Goal: Information Seeking & Learning: Learn about a topic

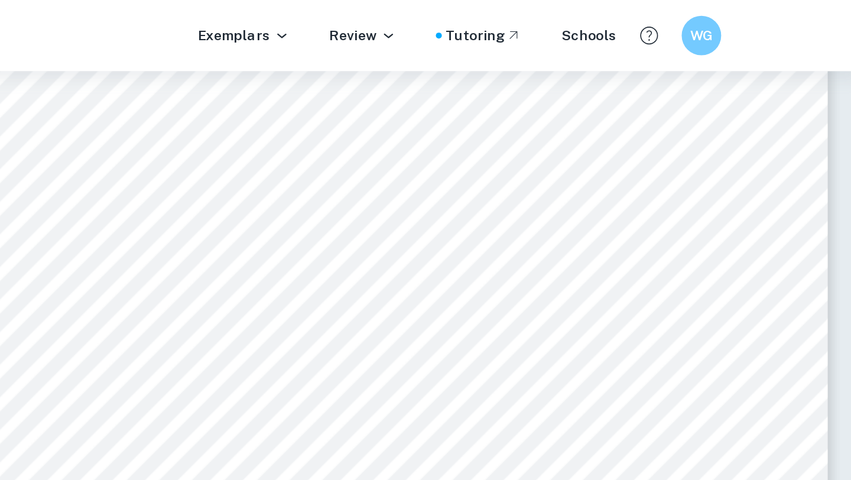
scroll to position [6128, 0]
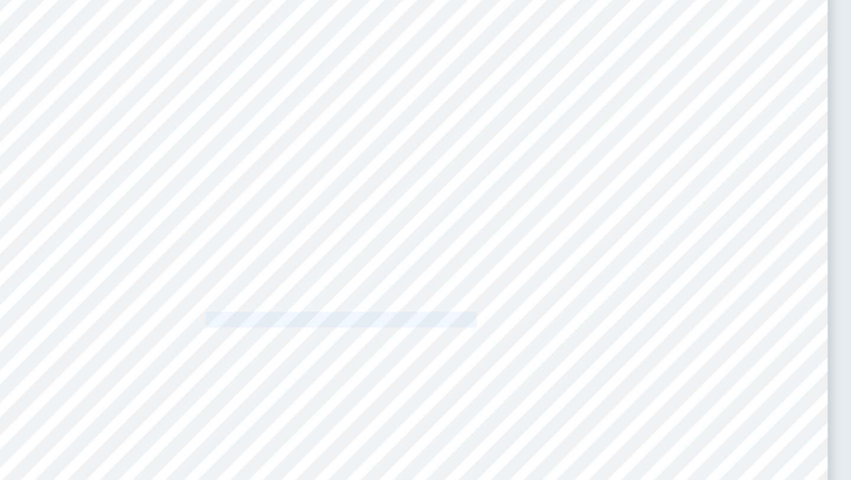
drag, startPoint x: 456, startPoint y: 322, endPoint x: 620, endPoint y: 318, distance: 163.7
click at [620, 318] on span "concluded that the concentration of FeCl3 affects the growth rate in terms of n…" at bounding box center [567, 322] width 372 height 9
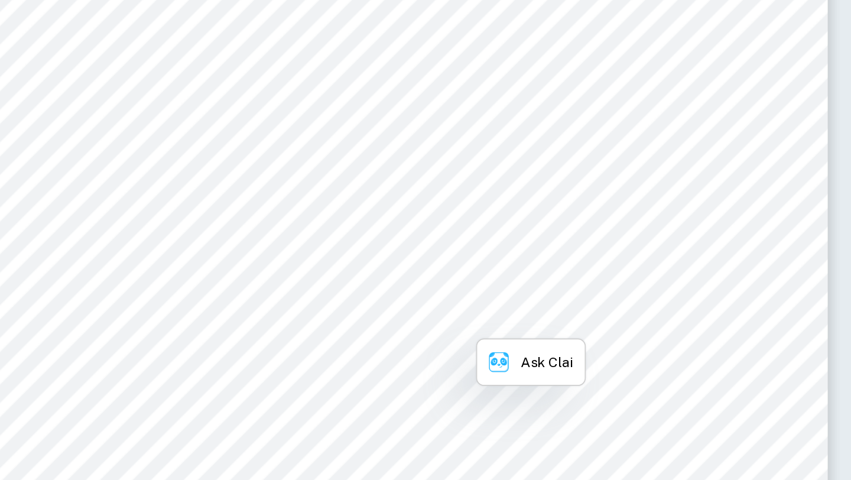
click at [619, 321] on span "concluded that the concentration of FeCl3 affects the growth rate in terms of n…" at bounding box center [567, 322] width 372 height 9
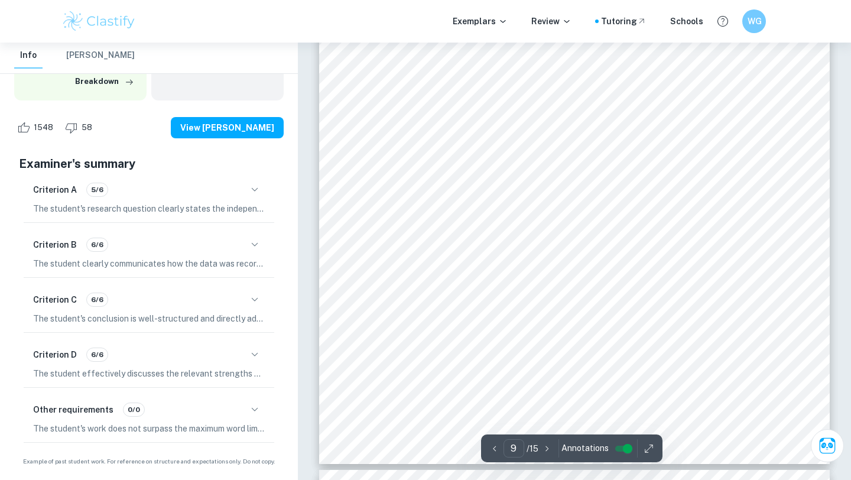
scroll to position [6235, 0]
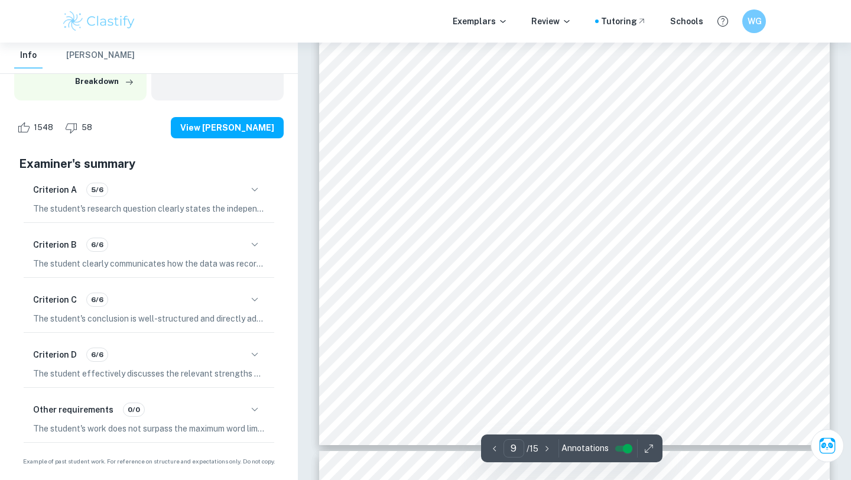
click at [410, 265] on div "9 Statistical analysis ANOVA (Analysis of Variance) test is performed to find o…" at bounding box center [574, 84] width 510 height 722
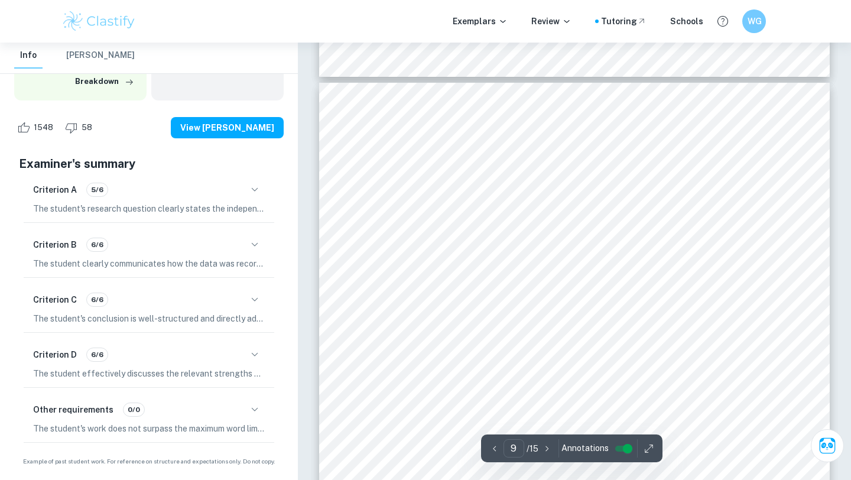
scroll to position [6617, 0]
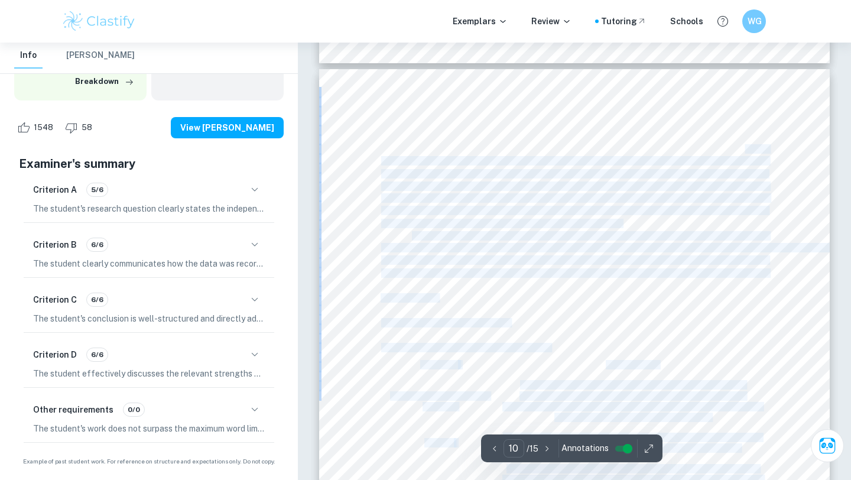
drag, startPoint x: 768, startPoint y: 271, endPoint x: 744, endPoint y: 154, distance: 119.3
click at [744, 154] on div "10 between groups (9.61-24), were relatively low, increasing the reliability of…" at bounding box center [574, 430] width 510 height 722
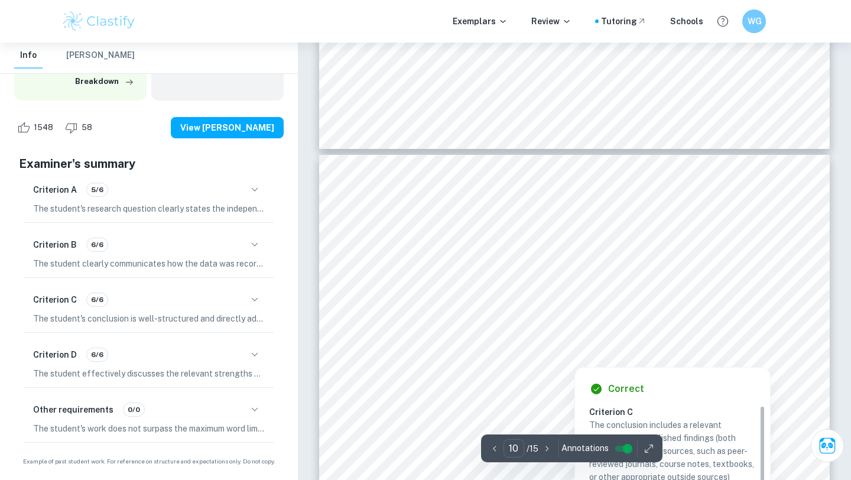
scroll to position [6518, 0]
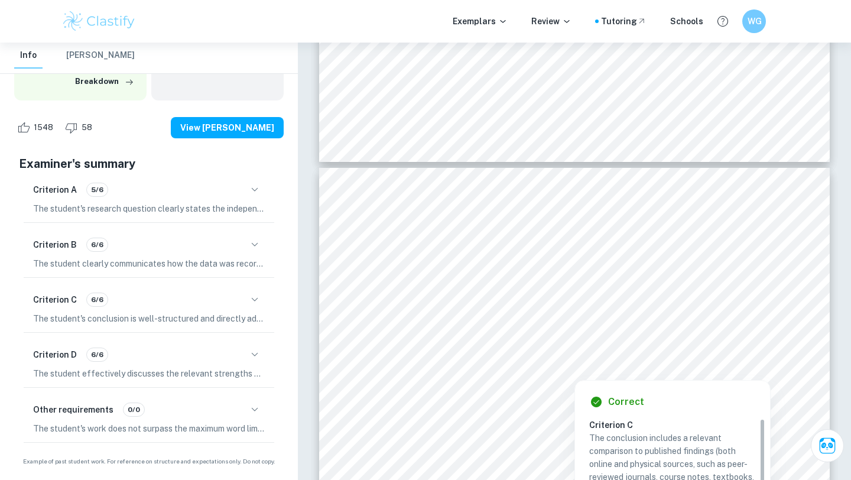
drag, startPoint x: 765, startPoint y: 371, endPoint x: 774, endPoint y: 364, distance: 11.8
click at [658, 370] on div at bounding box center [574, 369] width 387 height 13
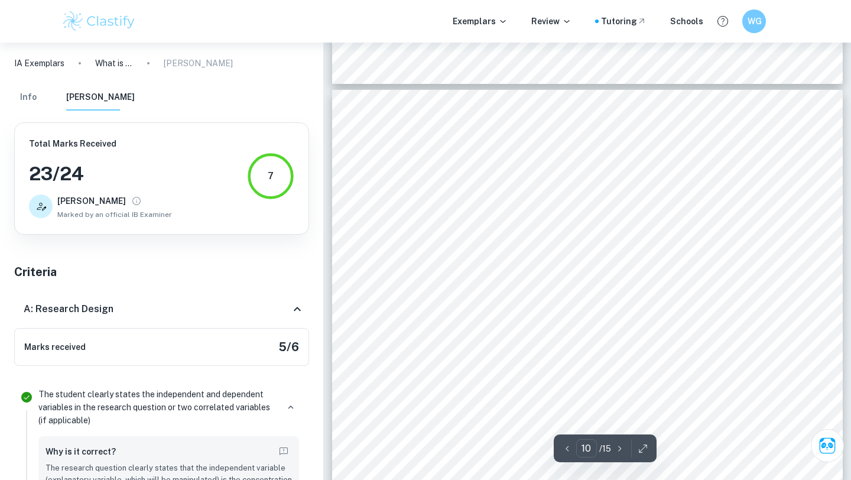
scroll to position [6509, 0]
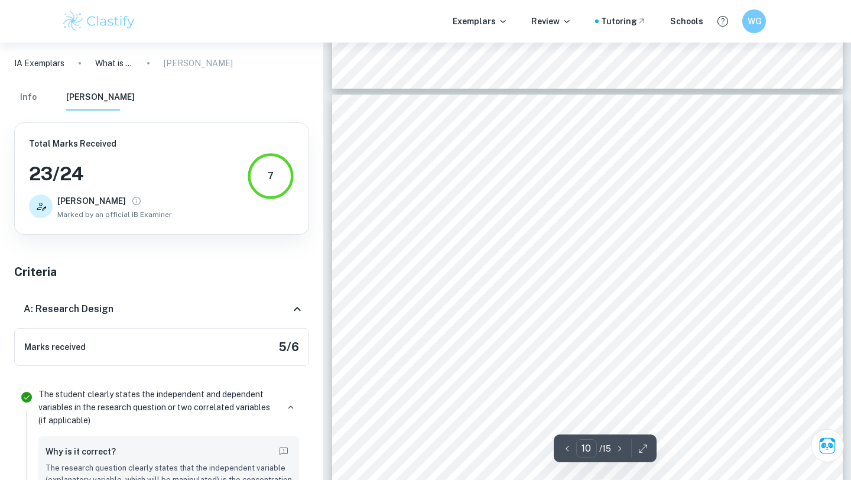
drag, startPoint x: 794, startPoint y: 297, endPoint x: 645, endPoint y: 219, distance: 168.0
click at [645, 219] on div "10 between groups (9.61-24), were relatively low, increasing the reliability of…" at bounding box center [587, 456] width 510 height 722
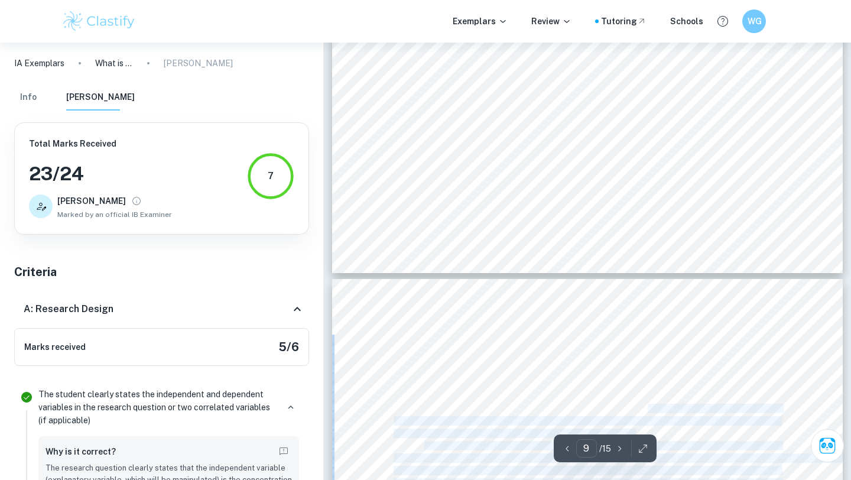
scroll to position [6319, 0]
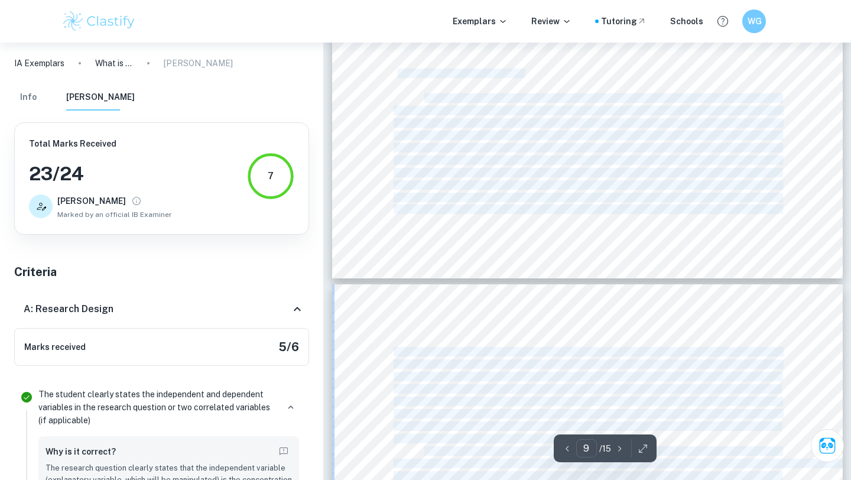
click at [399, 72] on span "IV. Conclusion and discussion" at bounding box center [457, 73] width 128 height 9
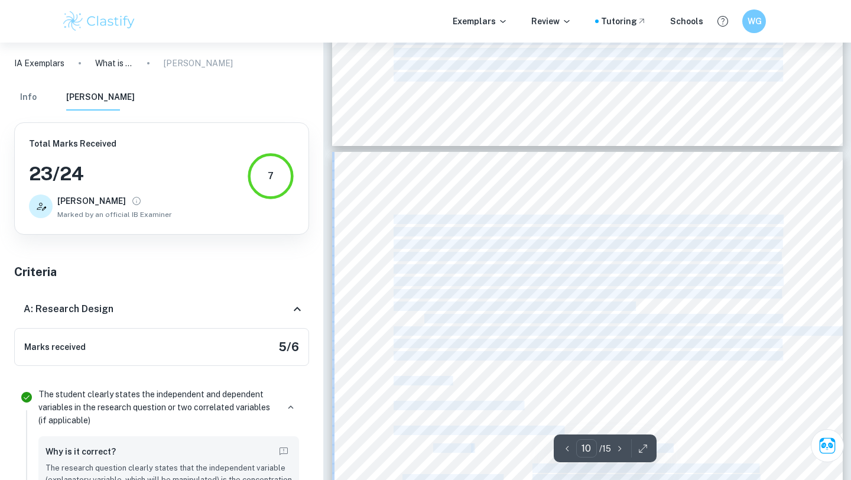
scroll to position [6457, 0]
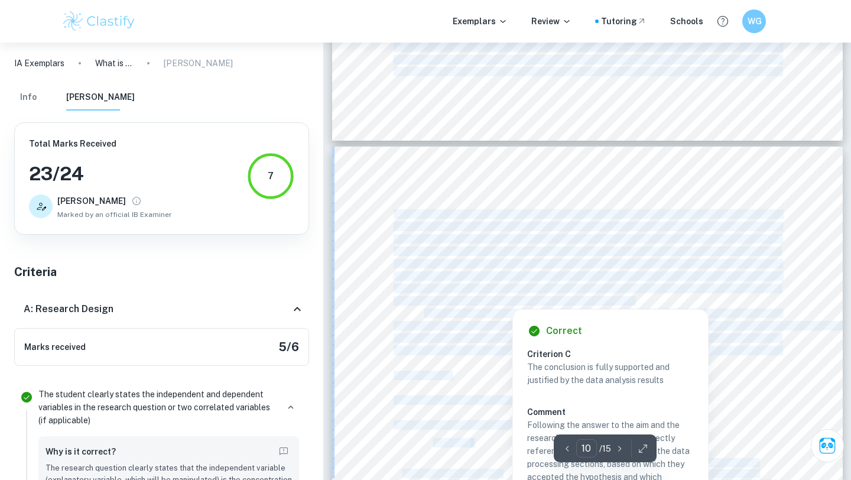
copy div "V. Conclusion and discussion The aim of this investigation was to determine the…"
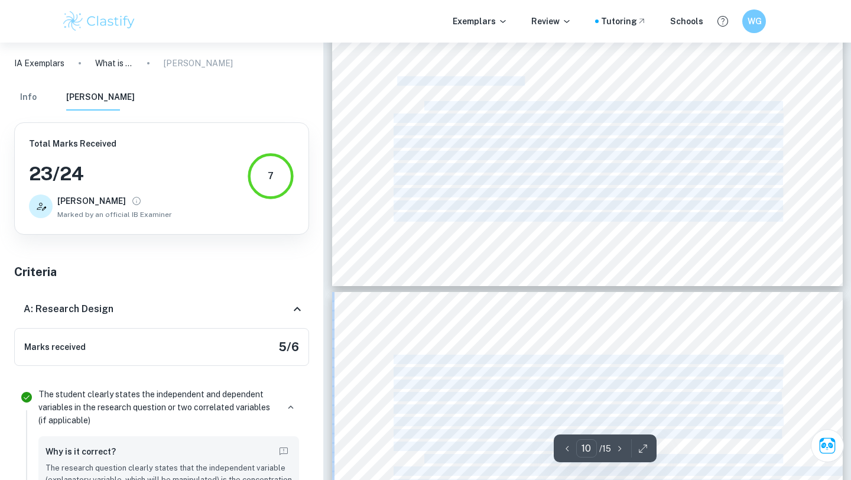
type input "9"
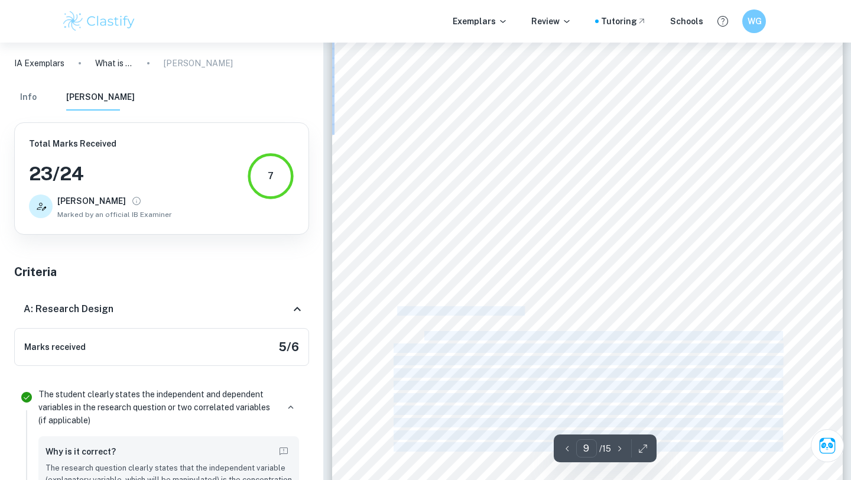
scroll to position [6080, 0]
click at [519, 295] on div "9 Statistical analysis ANOVA (Analysis of Variance) test is performed to find o…" at bounding box center [587, 157] width 510 height 722
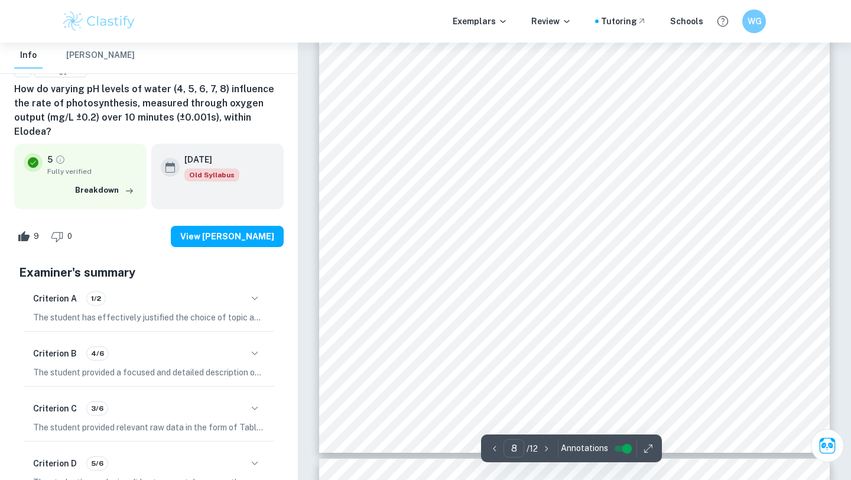
scroll to position [4998, 0]
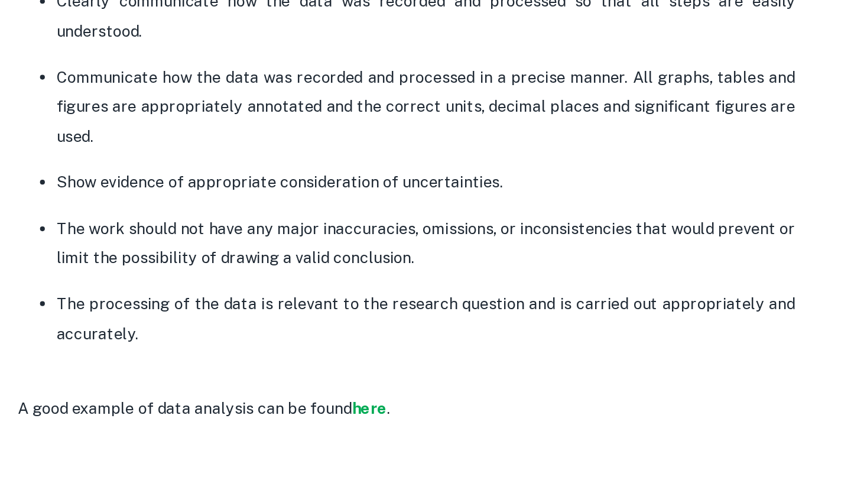
scroll to position [1558, 0]
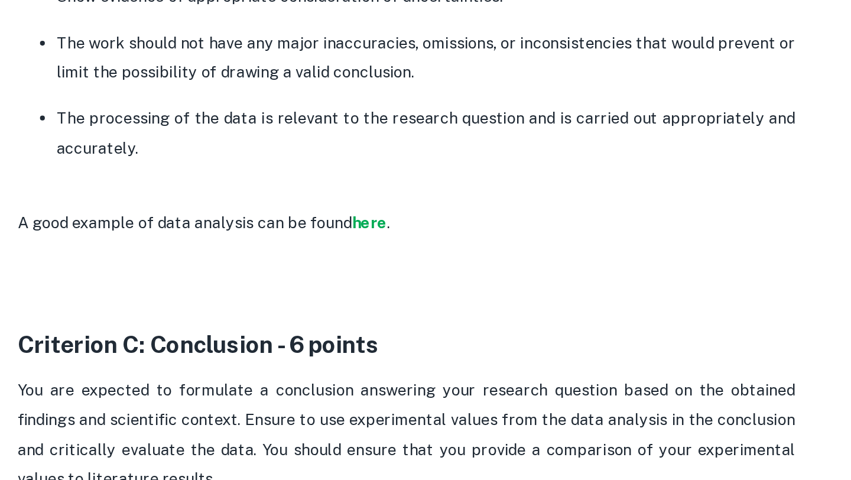
drag, startPoint x: 243, startPoint y: 261, endPoint x: 240, endPoint y: 273, distance: 12.8
click at [240, 273] on p "The processing of the data is relevant to the research question and is carried …" at bounding box center [341, 269] width 449 height 36
drag, startPoint x: 240, startPoint y: 273, endPoint x: 240, endPoint y: 256, distance: 17.7
click at [240, 256] on p "The processing of the data is relevant to the research question and is carried …" at bounding box center [341, 269] width 449 height 36
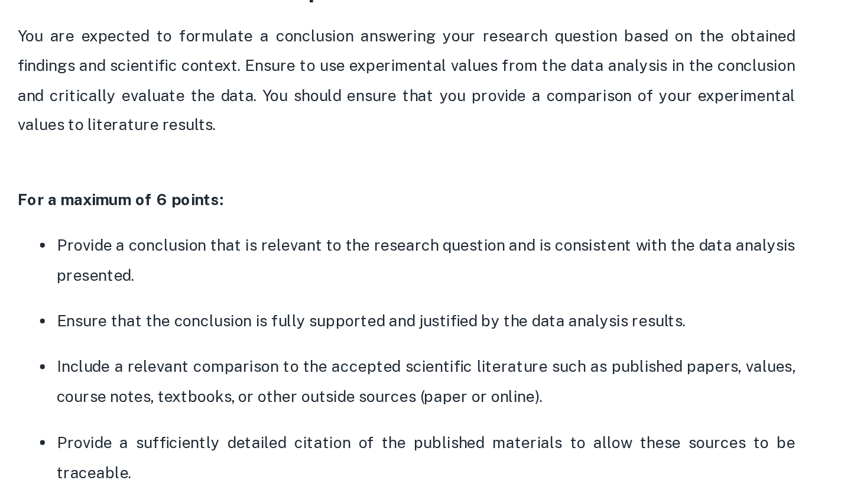
scroll to position [1774, 0]
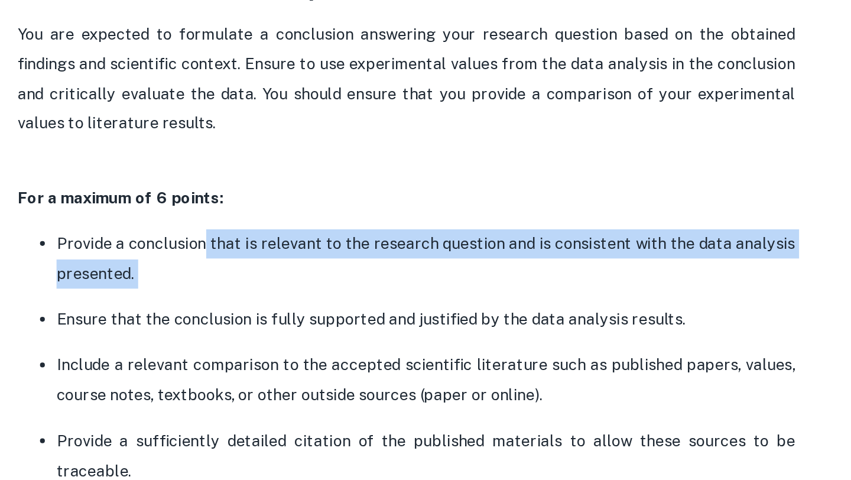
drag, startPoint x: 207, startPoint y: 340, endPoint x: 207, endPoint y: 364, distance: 24.8
click at [207, 364] on ul "Provide a conclusion that is relevant to the research question and is consisten…" at bounding box center [329, 419] width 473 height 184
drag, startPoint x: 207, startPoint y: 364, endPoint x: 207, endPoint y: 340, distance: 24.8
click at [207, 340] on ul "Provide a conclusion that is relevant to the research question and is consisten…" at bounding box center [329, 419] width 473 height 184
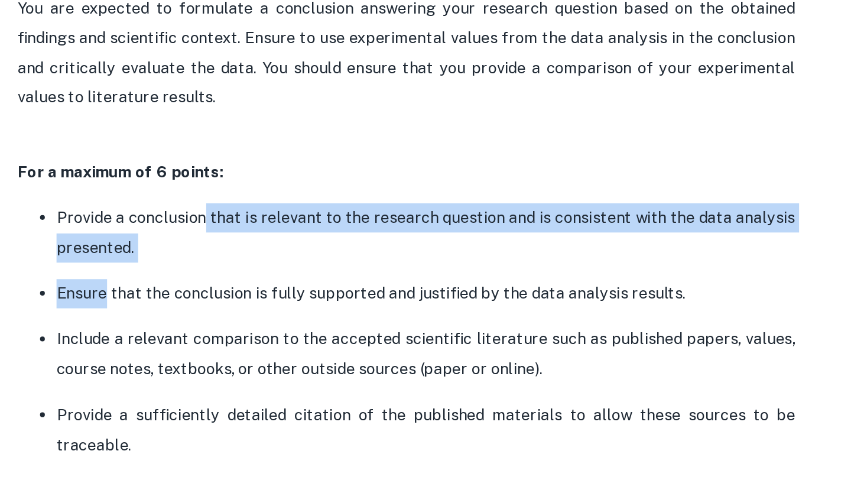
scroll to position [1791, 0]
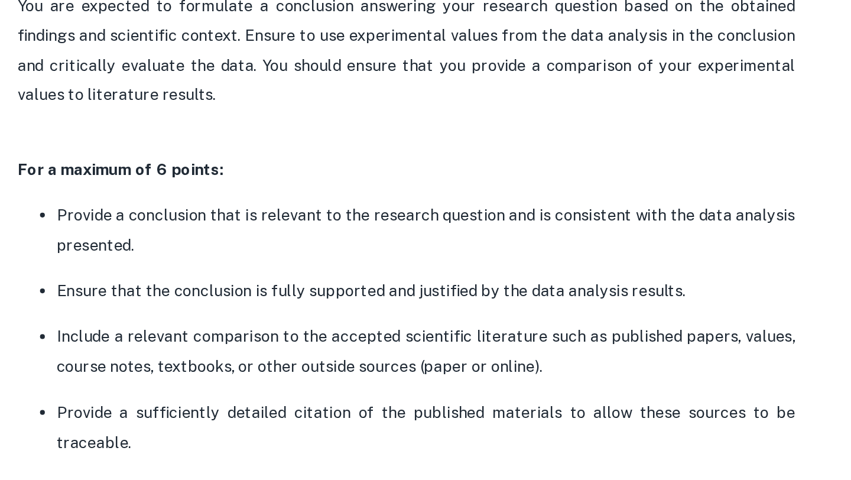
click at [215, 331] on p "Provide a conclusion that is relevant to the research question and is consisten…" at bounding box center [341, 328] width 449 height 36
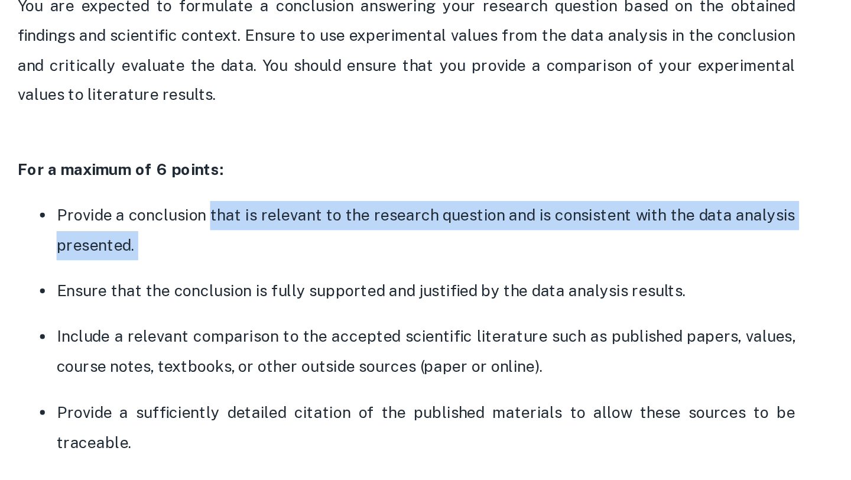
drag, startPoint x: 215, startPoint y: 331, endPoint x: 223, endPoint y: 313, distance: 19.9
click at [223, 313] on p "Provide a conclusion that is relevant to the research question and is consisten…" at bounding box center [341, 328] width 449 height 36
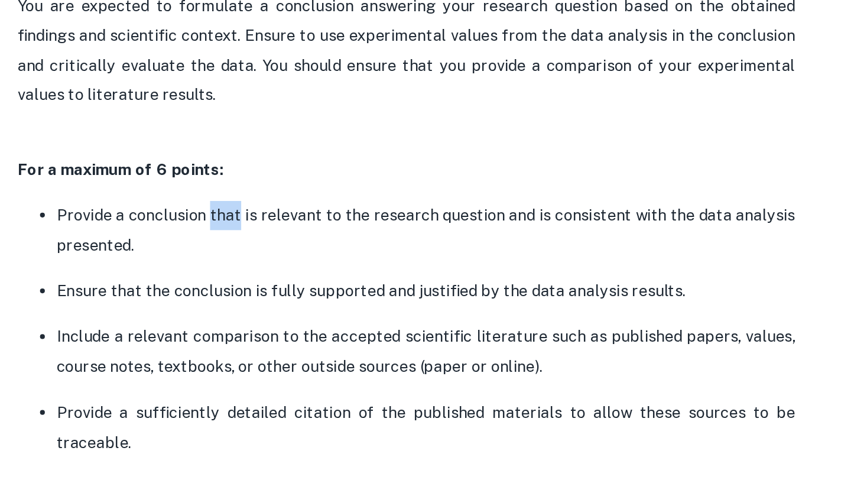
drag, startPoint x: 223, startPoint y: 313, endPoint x: 221, endPoint y: 324, distance: 11.4
click at [221, 324] on p "Provide a conclusion that is relevant to the research question and is consisten…" at bounding box center [341, 328] width 449 height 36
drag, startPoint x: 221, startPoint y: 333, endPoint x: 230, endPoint y: 315, distance: 20.3
click at [230, 315] on p "Provide a conclusion that is relevant to the research question and is consisten…" at bounding box center [341, 328] width 449 height 36
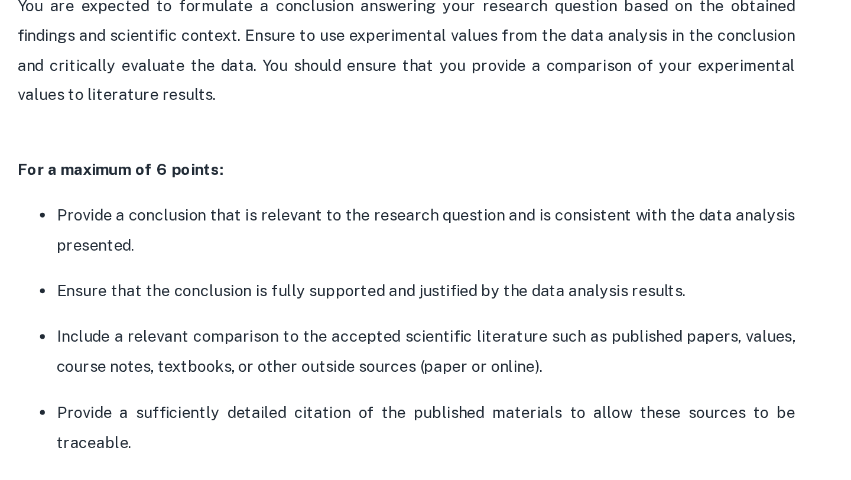
scroll to position [1884, 0]
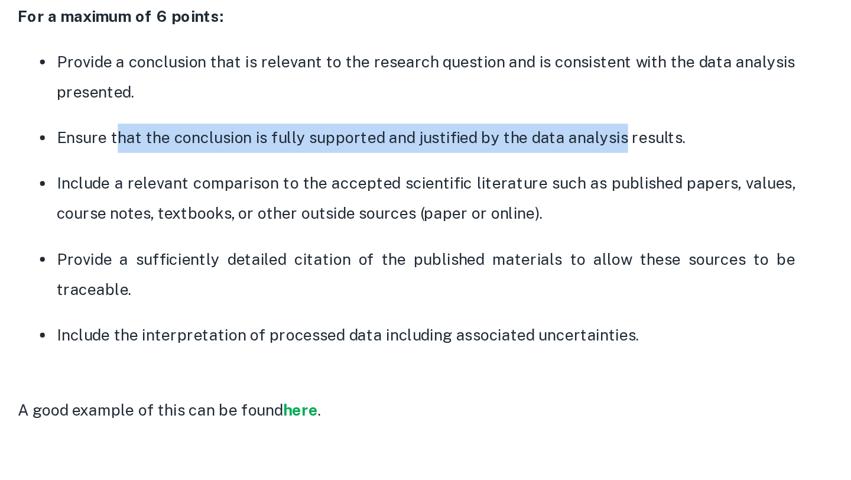
drag, startPoint x: 157, startPoint y: 268, endPoint x: 457, endPoint y: 274, distance: 299.5
click at [457, 274] on p "Ensure that the conclusion is fully supported and justified by the data analysi…" at bounding box center [341, 272] width 449 height 18
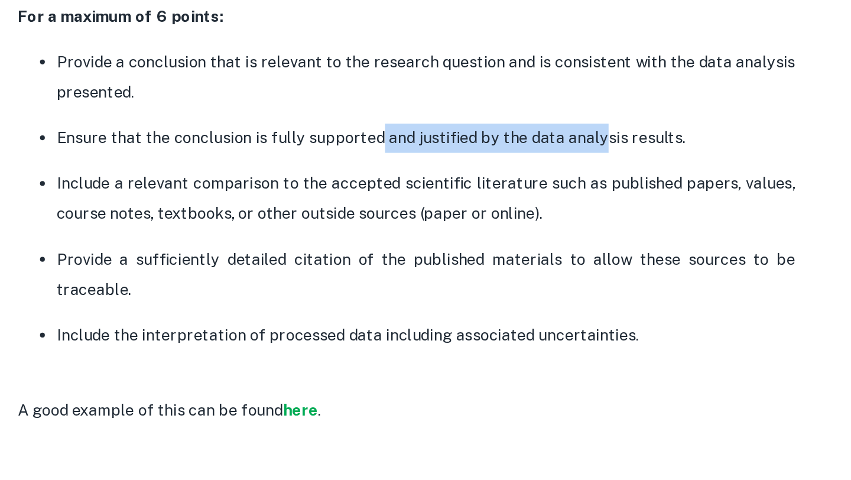
drag, startPoint x: 445, startPoint y: 274, endPoint x: 306, endPoint y: 274, distance: 139.4
click at [306, 274] on p "Ensure that the conclusion is fully supported and justified by the data analysi…" at bounding box center [341, 272] width 449 height 18
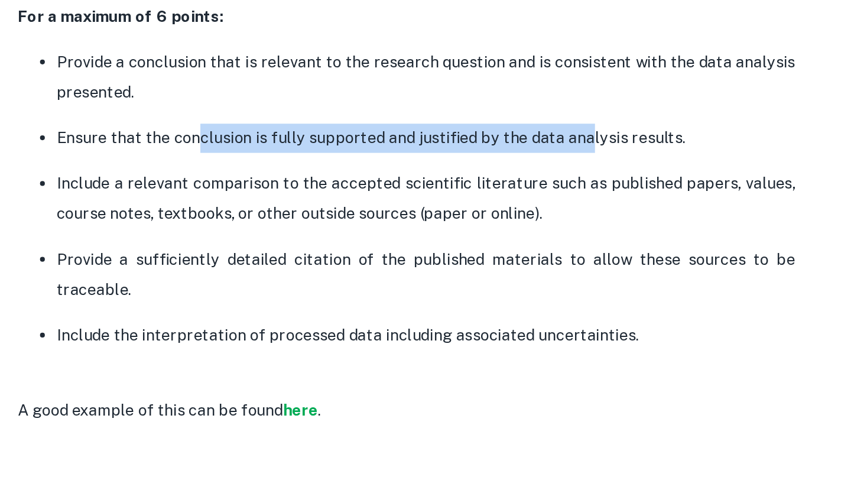
drag, startPoint x: 202, startPoint y: 274, endPoint x: 438, endPoint y: 274, distance: 236.3
click at [438, 274] on p "Ensure that the conclusion is fully supported and justified by the data analysi…" at bounding box center [341, 272] width 449 height 18
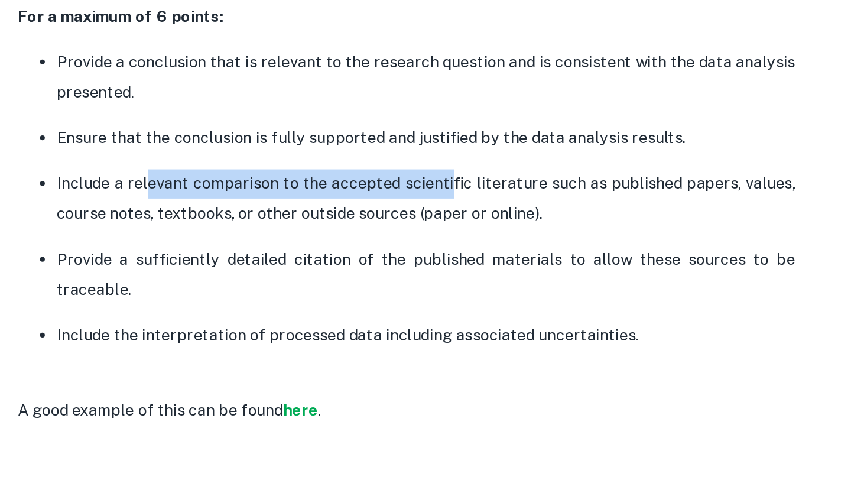
drag, startPoint x: 173, startPoint y: 295, endPoint x: 356, endPoint y: 295, distance: 183.1
click at [356, 295] on p "Include a relevant comparison to the accepted scientific literature such as pub…" at bounding box center [341, 309] width 449 height 36
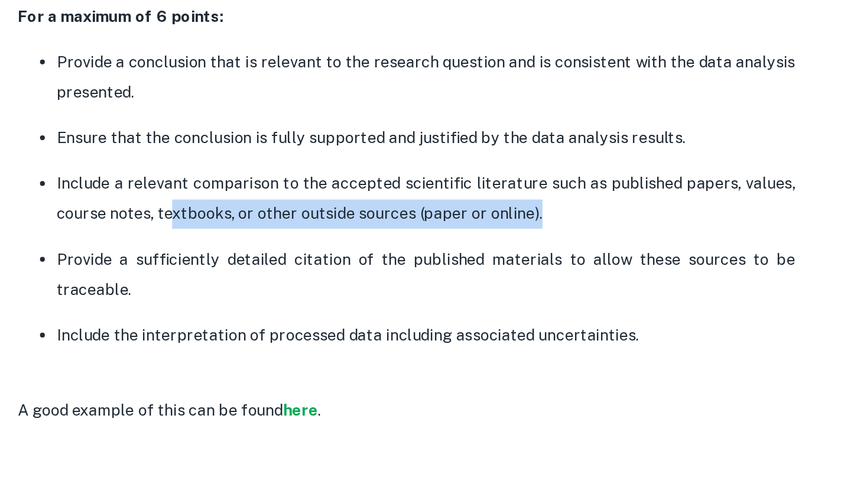
drag, startPoint x: 186, startPoint y: 322, endPoint x: 407, endPoint y: 321, distance: 220.9
click at [407, 321] on p "Include a relevant comparison to the accepted scientific literature such as pub…" at bounding box center [341, 309] width 449 height 36
drag, startPoint x: 407, startPoint y: 321, endPoint x: 274, endPoint y: 321, distance: 132.9
click at [274, 321] on p "Include a relevant comparison to the accepted scientific literature such as pub…" at bounding box center [341, 309] width 449 height 36
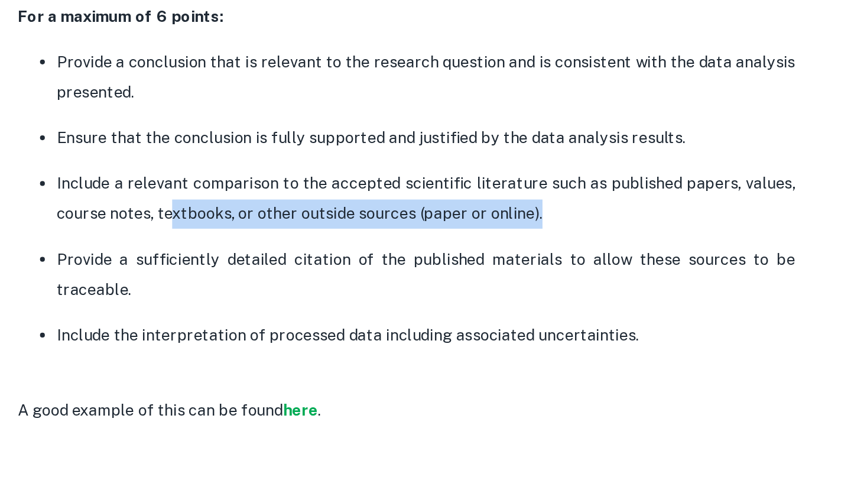
click at [274, 321] on p "Include a relevant comparison to the accepted scientific literature such as pub…" at bounding box center [341, 309] width 449 height 36
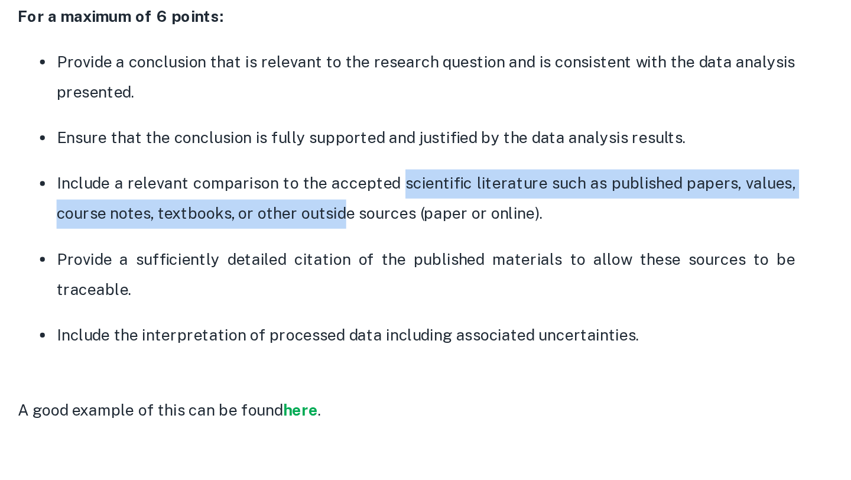
drag, startPoint x: 290, startPoint y: 311, endPoint x: 327, endPoint y: 302, distance: 37.5
click at [327, 302] on p "Include a relevant comparison to the accepted scientific literature such as pub…" at bounding box center [341, 309] width 449 height 36
drag, startPoint x: 327, startPoint y: 302, endPoint x: 320, endPoint y: 322, distance: 20.7
click at [320, 322] on p "Include a relevant comparison to the accepted scientific literature such as pub…" at bounding box center [341, 309] width 449 height 36
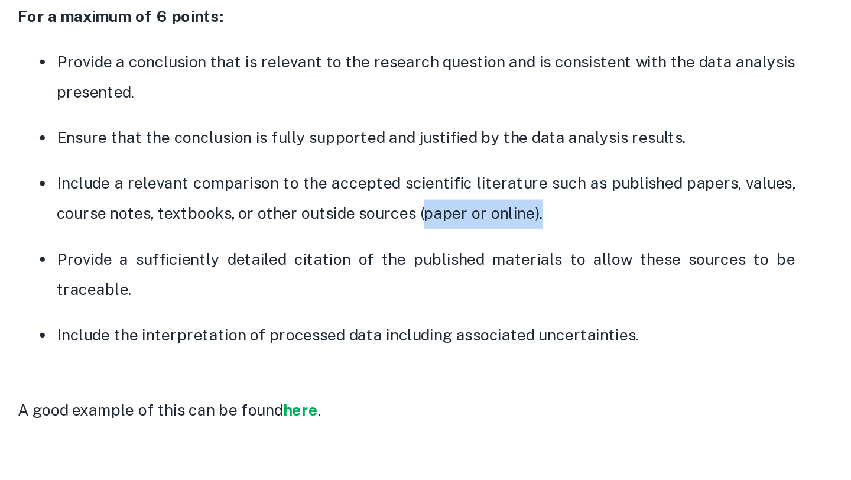
drag, startPoint x: 408, startPoint y: 320, endPoint x: 335, endPoint y: 321, distance: 72.7
click at [335, 321] on p "Include a relevant comparison to the accepted scientific literature such as pub…" at bounding box center [341, 309] width 449 height 36
drag, startPoint x: 335, startPoint y: 321, endPoint x: 389, endPoint y: 321, distance: 53.2
click at [389, 321] on p "Include a relevant comparison to the accepted scientific literature such as pub…" at bounding box center [341, 309] width 449 height 36
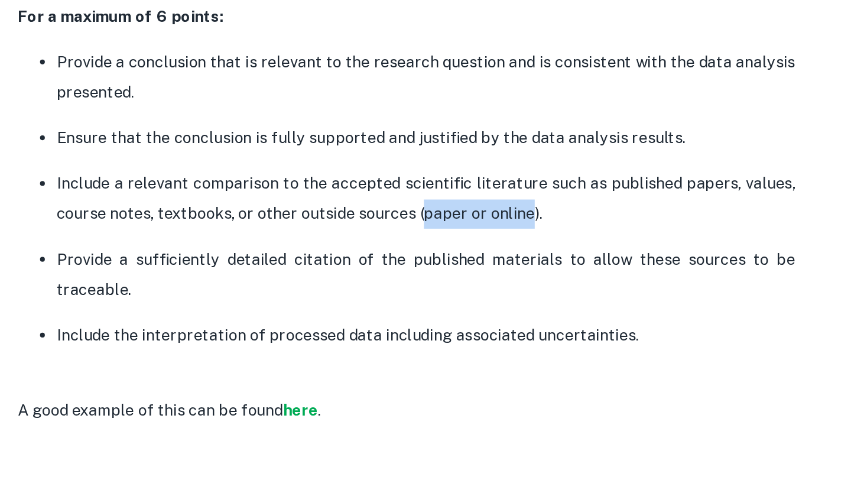
click at [389, 321] on p "Include a relevant comparison to the accepted scientific literature such as pub…" at bounding box center [341, 309] width 449 height 36
drag, startPoint x: 410, startPoint y: 321, endPoint x: 338, endPoint y: 323, distance: 72.1
click at [338, 323] on p "Include a relevant comparison to the accepted scientific literature such as pub…" at bounding box center [341, 309] width 449 height 36
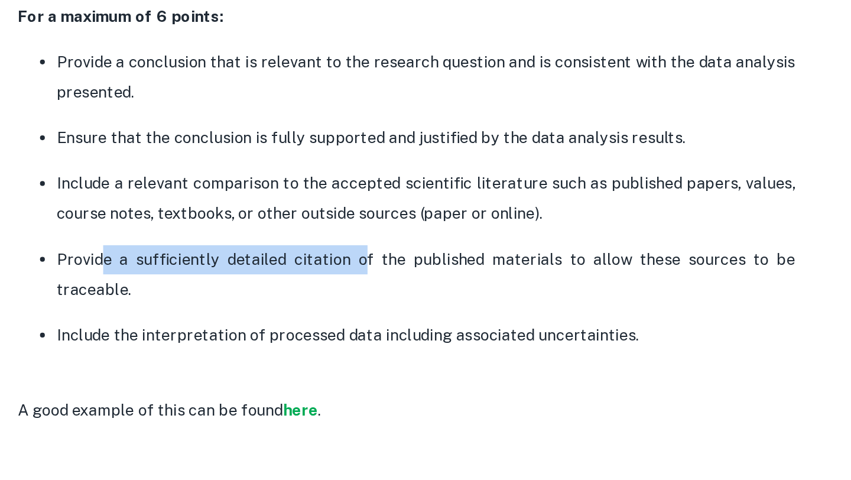
drag, startPoint x: 144, startPoint y: 350, endPoint x: 301, endPoint y: 348, distance: 157.1
click at [301, 348] on p "Provide a sufficiently detailed citation of the published materials to allow th…" at bounding box center [341, 355] width 449 height 36
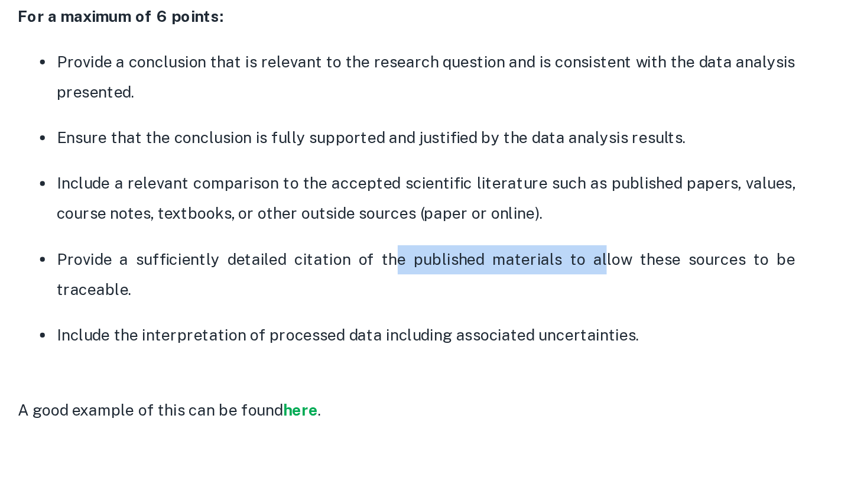
drag, startPoint x: 320, startPoint y: 348, endPoint x: 450, endPoint y: 348, distance: 129.9
click at [450, 348] on p "Provide a sufficiently detailed citation of the published materials to allow th…" at bounding box center [341, 355] width 449 height 36
drag, startPoint x: 487, startPoint y: 348, endPoint x: 312, endPoint y: 348, distance: 174.2
click at [312, 348] on p "Provide a sufficiently detailed citation of the published materials to allow th…" at bounding box center [341, 355] width 449 height 36
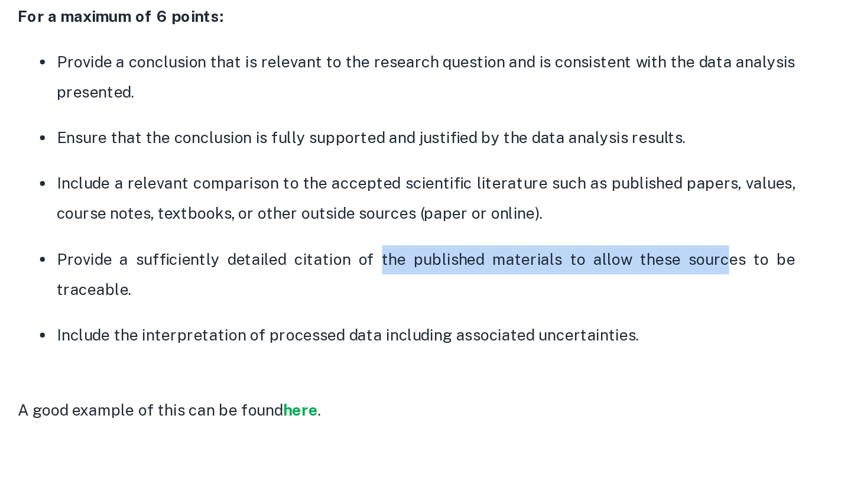
click at [312, 348] on p "Provide a sufficiently detailed citation of the published materials to allow th…" at bounding box center [341, 355] width 449 height 36
drag, startPoint x: 312, startPoint y: 348, endPoint x: 510, endPoint y: 352, distance: 197.9
click at [510, 352] on p "Provide a sufficiently detailed citation of the published materials to allow th…" at bounding box center [341, 355] width 449 height 36
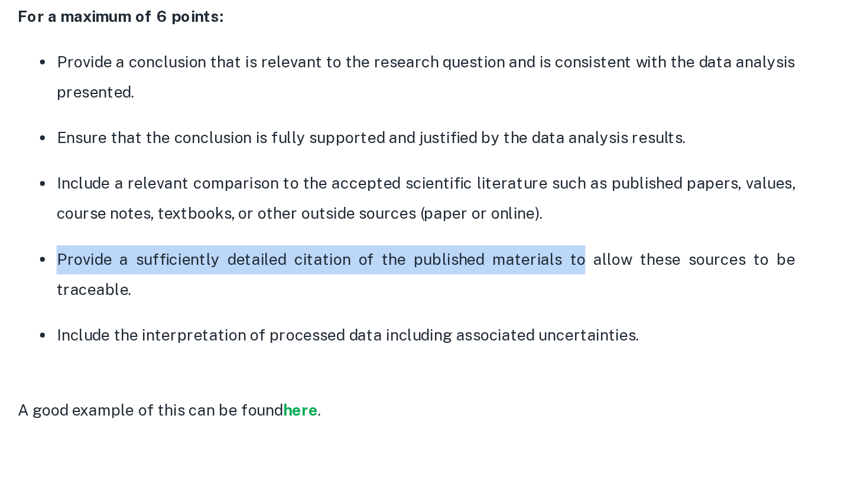
drag, startPoint x: 569, startPoint y: 352, endPoint x: 439, endPoint y: 352, distance: 130.5
drag, startPoint x: 244, startPoint y: 363, endPoint x: 308, endPoint y: 341, distance: 67.2
click at [308, 341] on p "Provide a sufficiently detailed citation of the published materials to allow th…" at bounding box center [341, 355] width 449 height 36
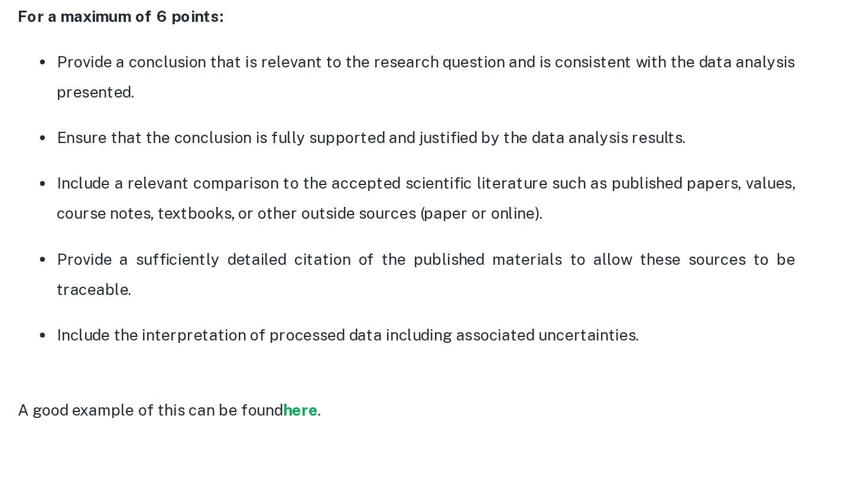
drag, startPoint x: 135, startPoint y: 388, endPoint x: 285, endPoint y: 387, distance: 149.4
click at [285, 387] on p "Include the interpretation of processed data including associated uncertainties." at bounding box center [341, 392] width 449 height 18
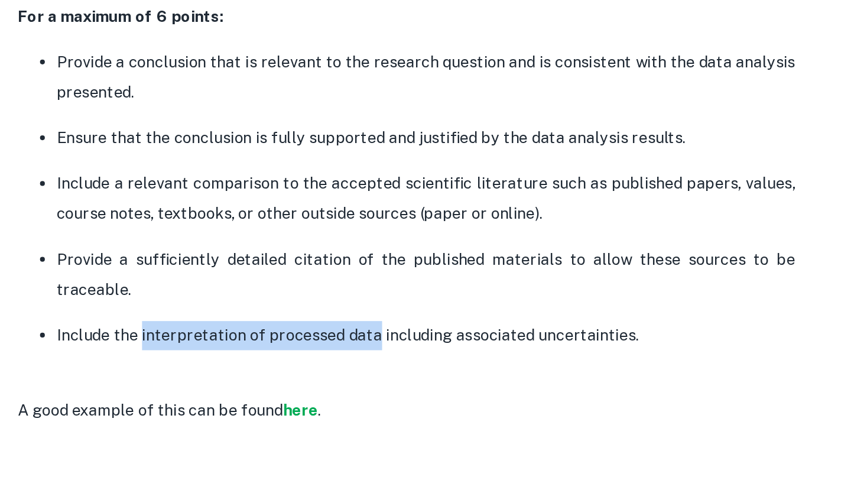
drag, startPoint x: 309, startPoint y: 392, endPoint x: 167, endPoint y: 395, distance: 141.8
click at [167, 395] on p "Include the interpretation of processed data including associated uncertainties." at bounding box center [341, 392] width 449 height 18
drag, startPoint x: 471, startPoint y: 392, endPoint x: 349, endPoint y: 392, distance: 121.7
click at [349, 392] on p "Include the interpretation of processed data including associated uncertainties." at bounding box center [341, 392] width 449 height 18
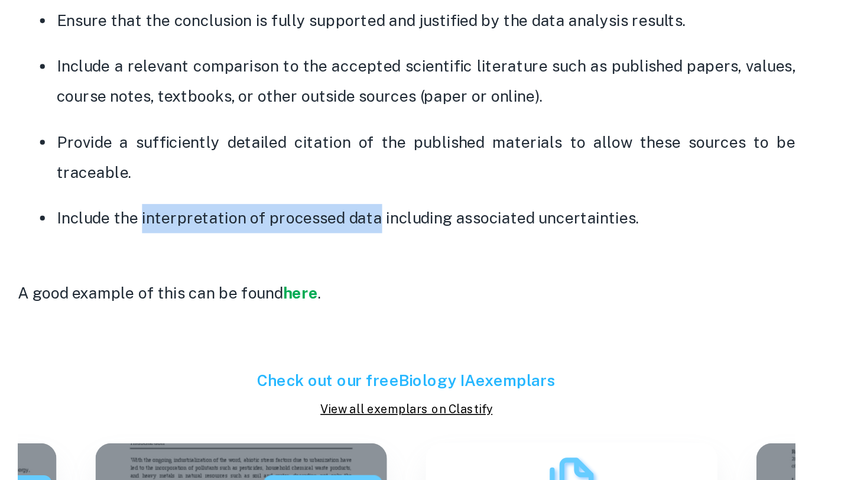
scroll to position [1964, 0]
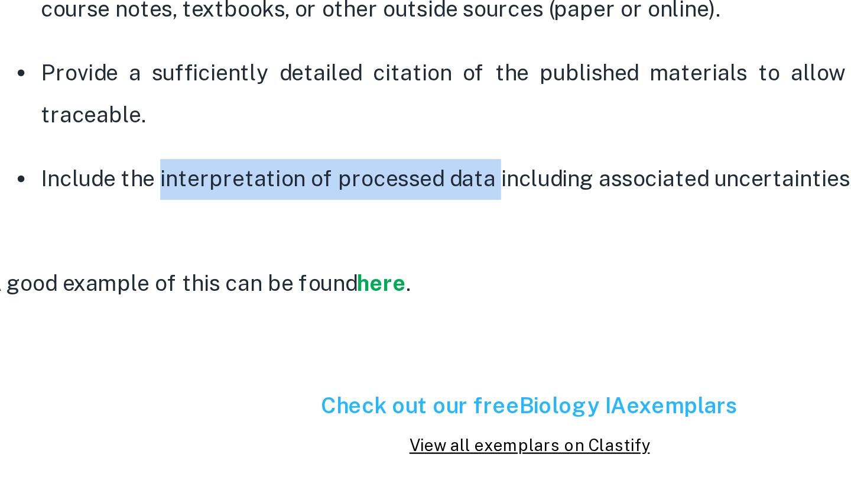
drag, startPoint x: 170, startPoint y: 312, endPoint x: 310, endPoint y: 311, distance: 140.6
click at [310, 311] on p "Include the interpretation of processed data including associated uncertainties." at bounding box center [341, 312] width 449 height 18
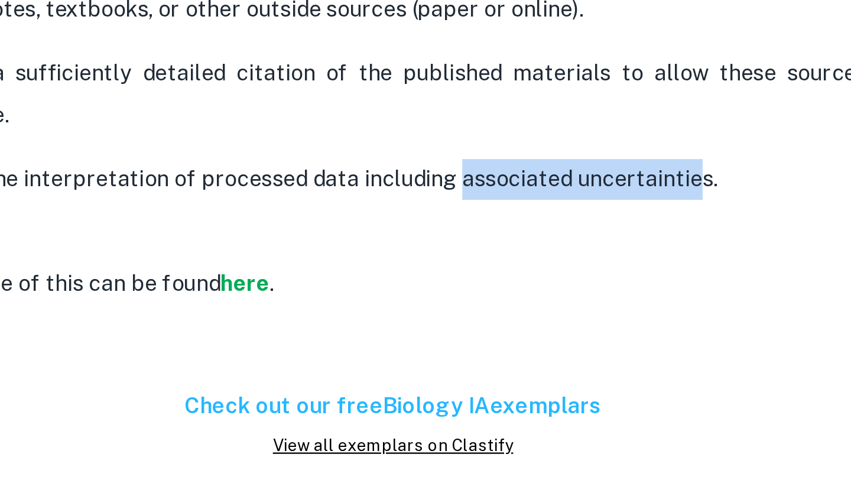
drag, startPoint x: 457, startPoint y: 314, endPoint x: 356, endPoint y: 317, distance: 101.1
click at [356, 317] on p "Include the interpretation of processed data including associated uncertainties." at bounding box center [341, 312] width 449 height 18
drag, startPoint x: 356, startPoint y: 317, endPoint x: 429, endPoint y: 317, distance: 73.8
click at [429, 317] on p "Include the interpretation of processed data including associated uncertainties." at bounding box center [341, 312] width 449 height 18
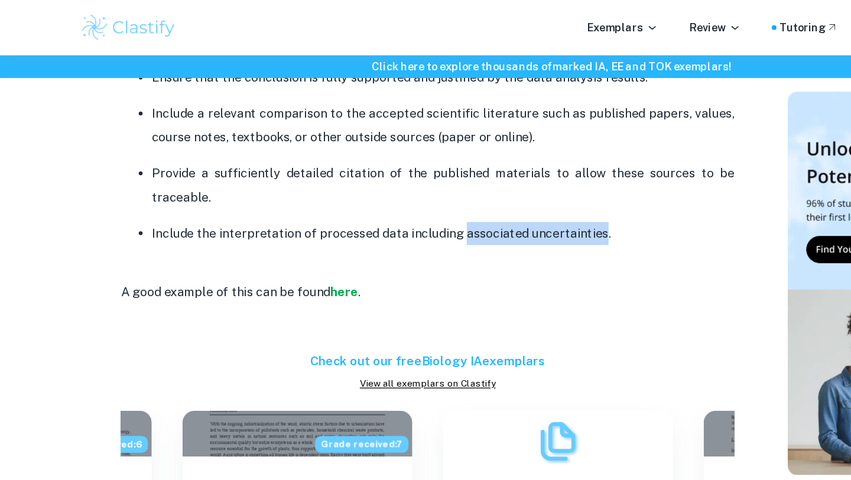
scroll to position [2091, 0]
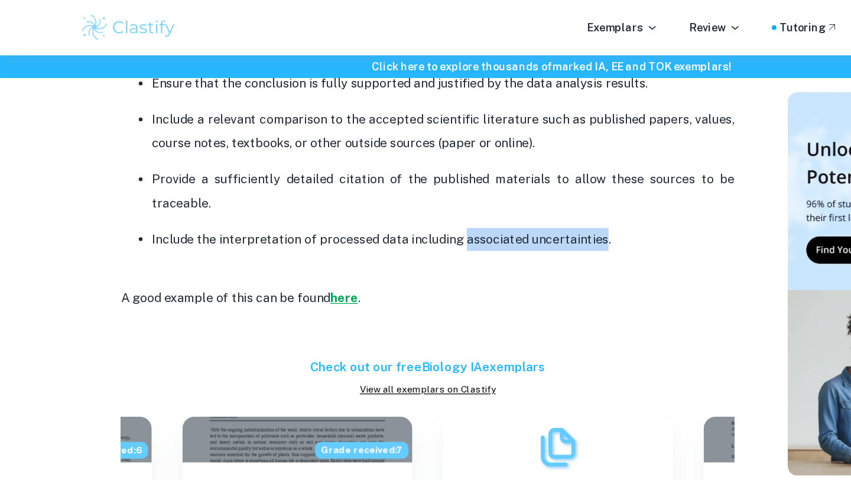
click at [269, 233] on strong "here" at bounding box center [265, 229] width 21 height 11
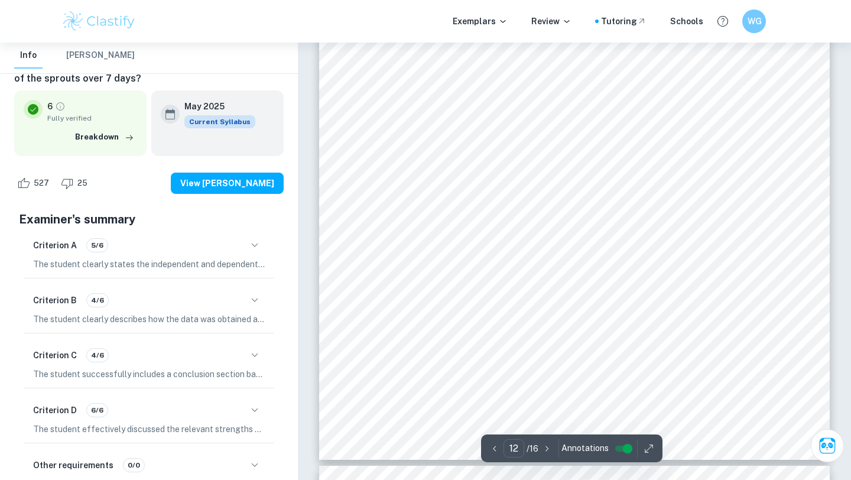
scroll to position [8397, 0]
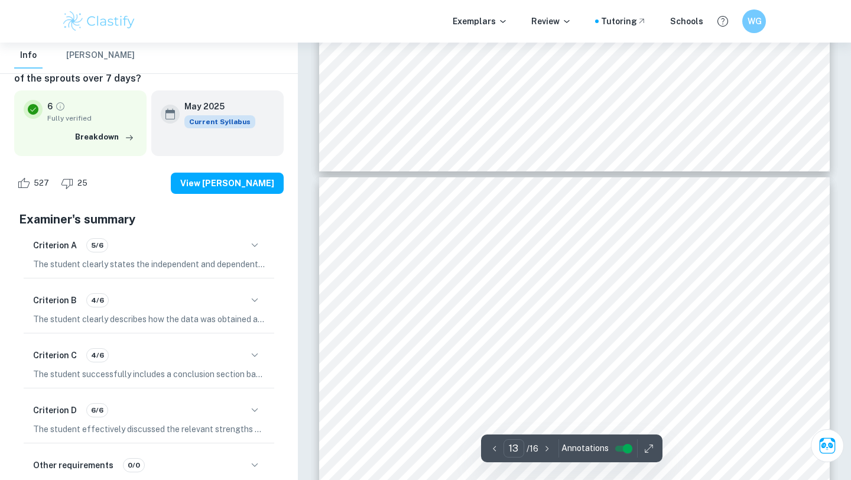
type input "12"
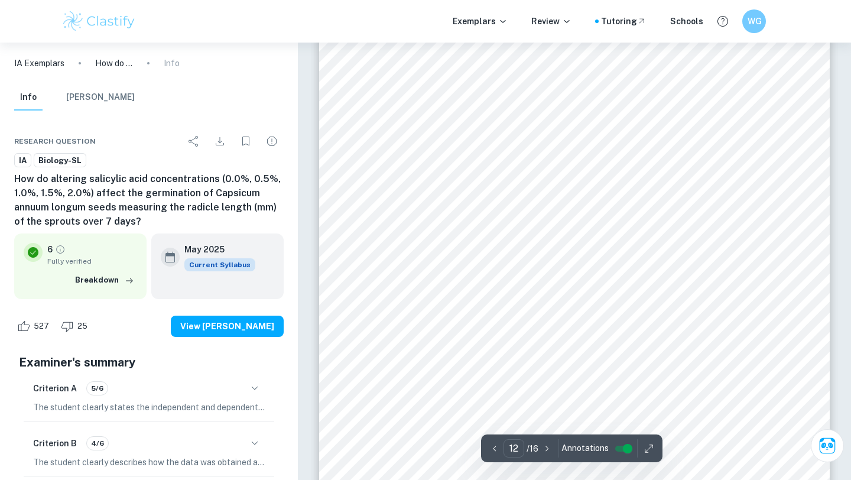
scroll to position [8547, 0]
